Goal: Information Seeking & Learning: Check status

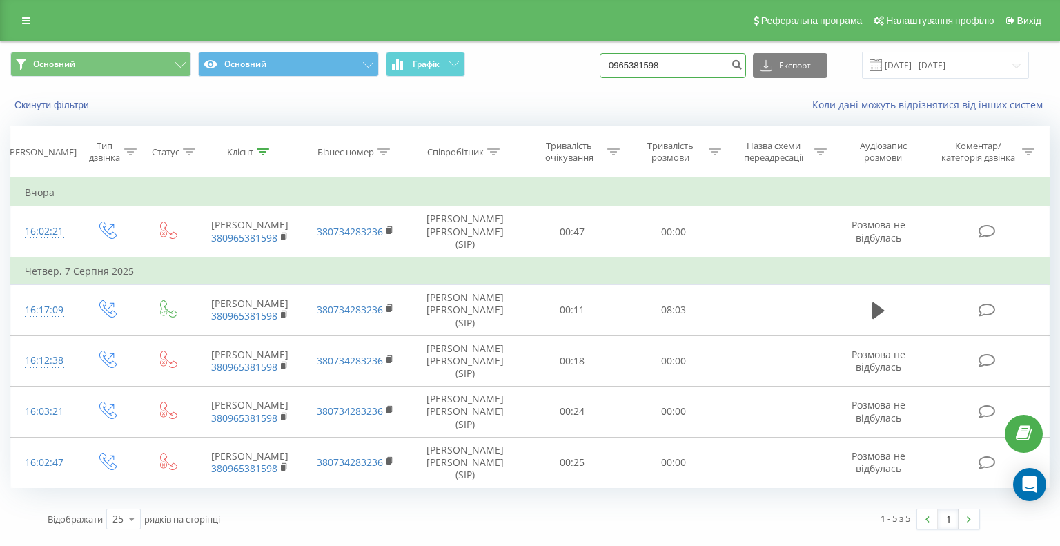
click at [687, 67] on input "0965381598" at bounding box center [673, 65] width 146 height 25
type input "0"
paste input "[PHONE_NUMBER]"
type input "0504450601"
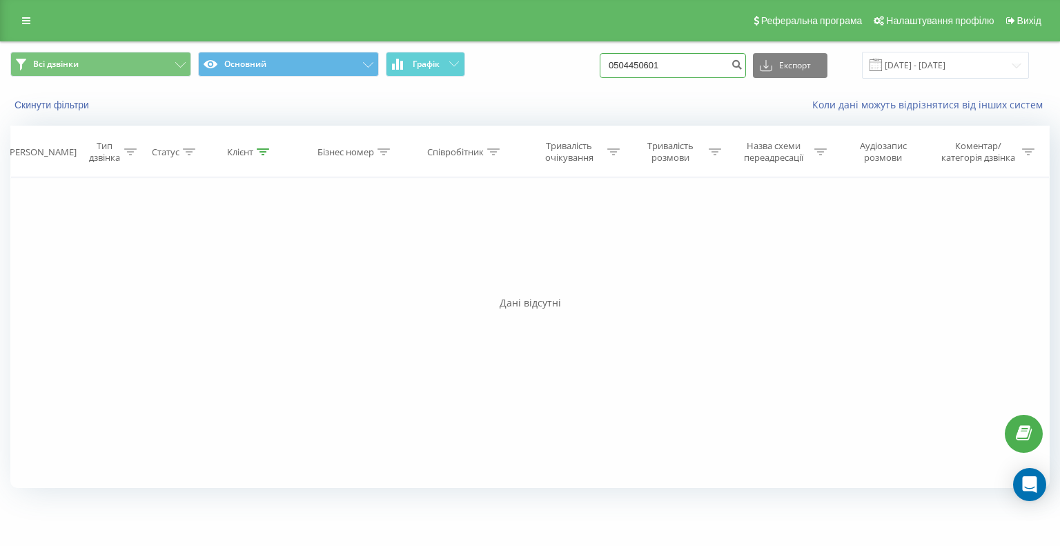
click at [687, 63] on input "0504450601" at bounding box center [673, 65] width 146 height 25
click at [696, 65] on input "0504450601" at bounding box center [673, 65] width 146 height 25
type input "0"
paste input "0734623589"
type input "0734623589"
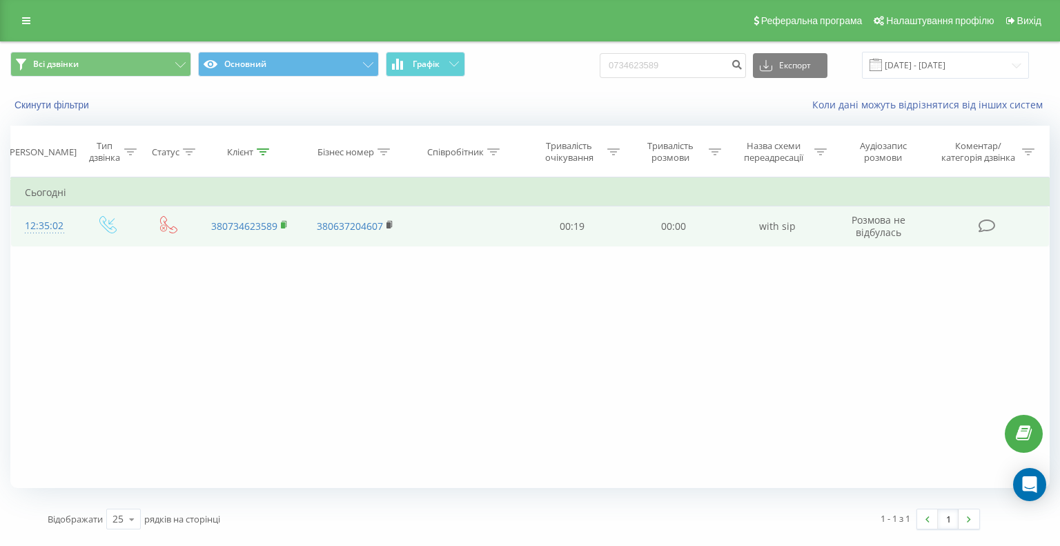
click at [282, 221] on icon at bounding box center [285, 225] width 8 height 10
